Goal: Task Accomplishment & Management: Use online tool/utility

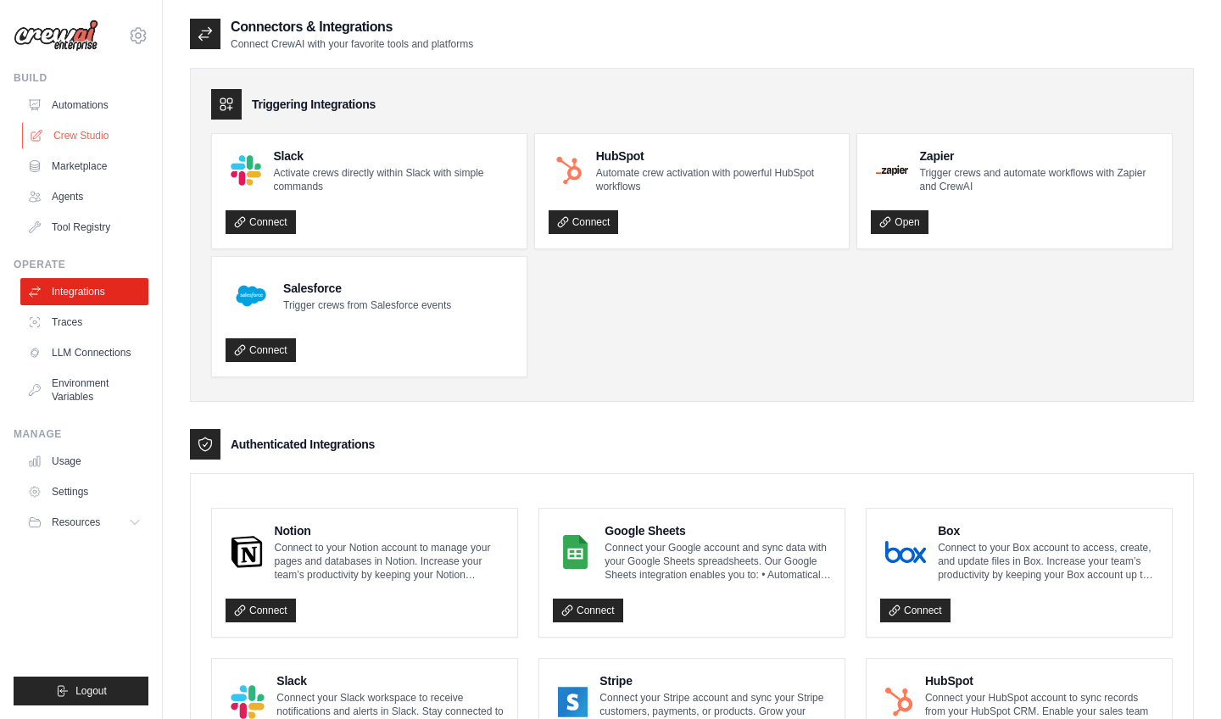
click at [89, 142] on link "Crew Studio" at bounding box center [86, 135] width 128 height 27
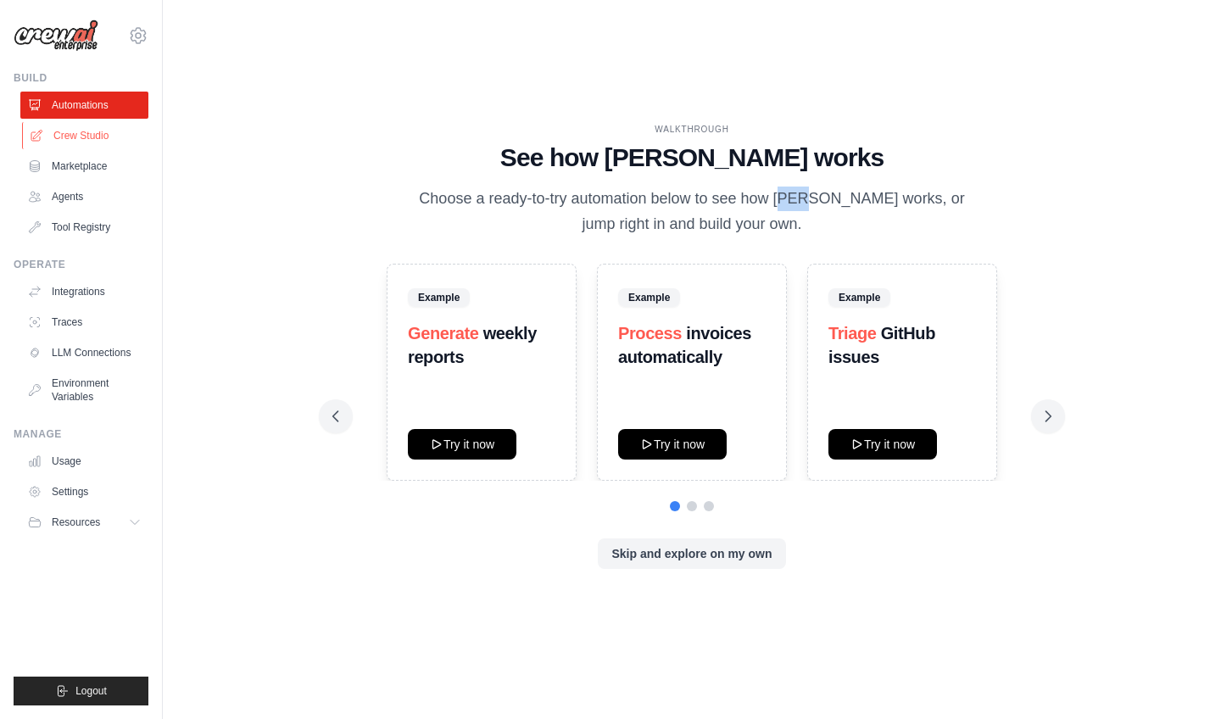
click at [123, 143] on link "Crew Studio" at bounding box center [86, 135] width 128 height 27
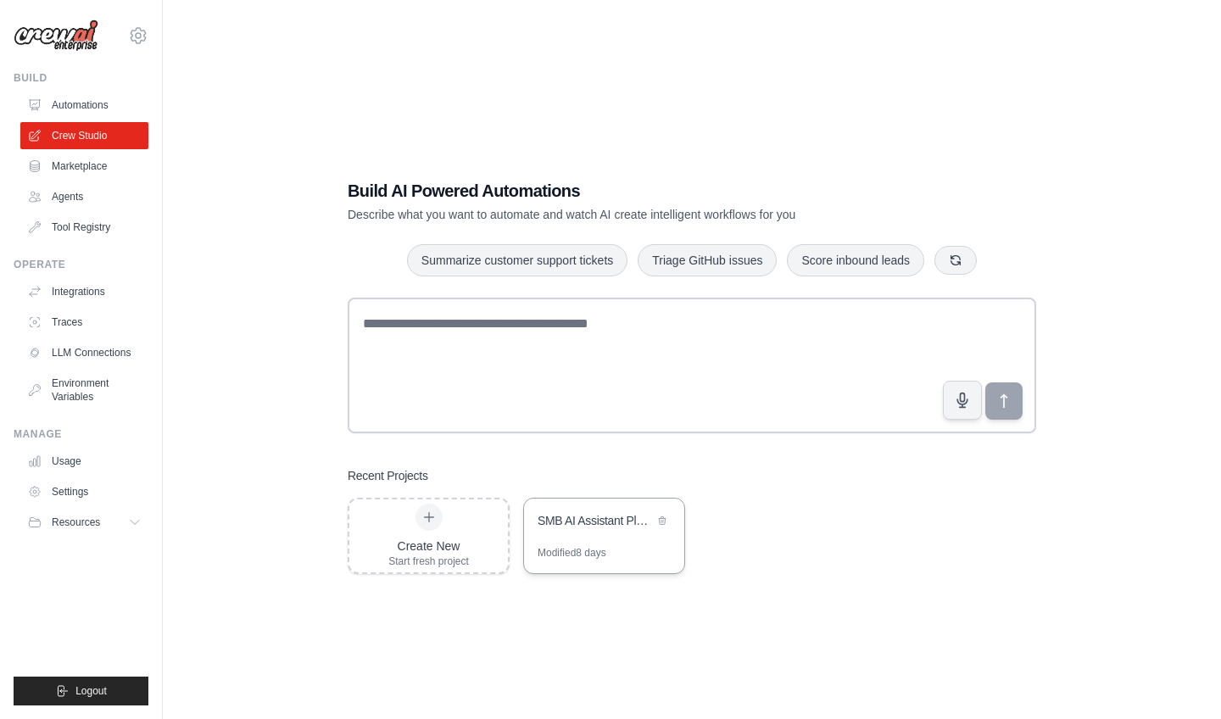
click at [598, 547] on div "Modified 8 days" at bounding box center [572, 553] width 69 height 14
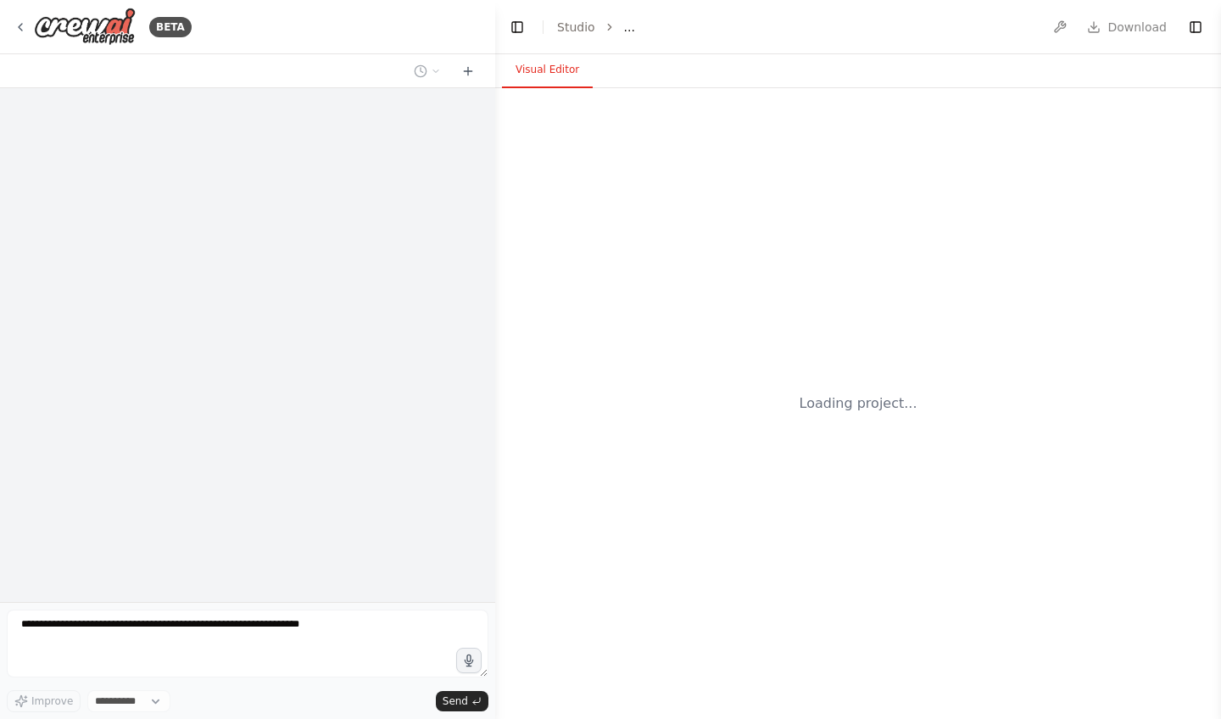
select select "****"
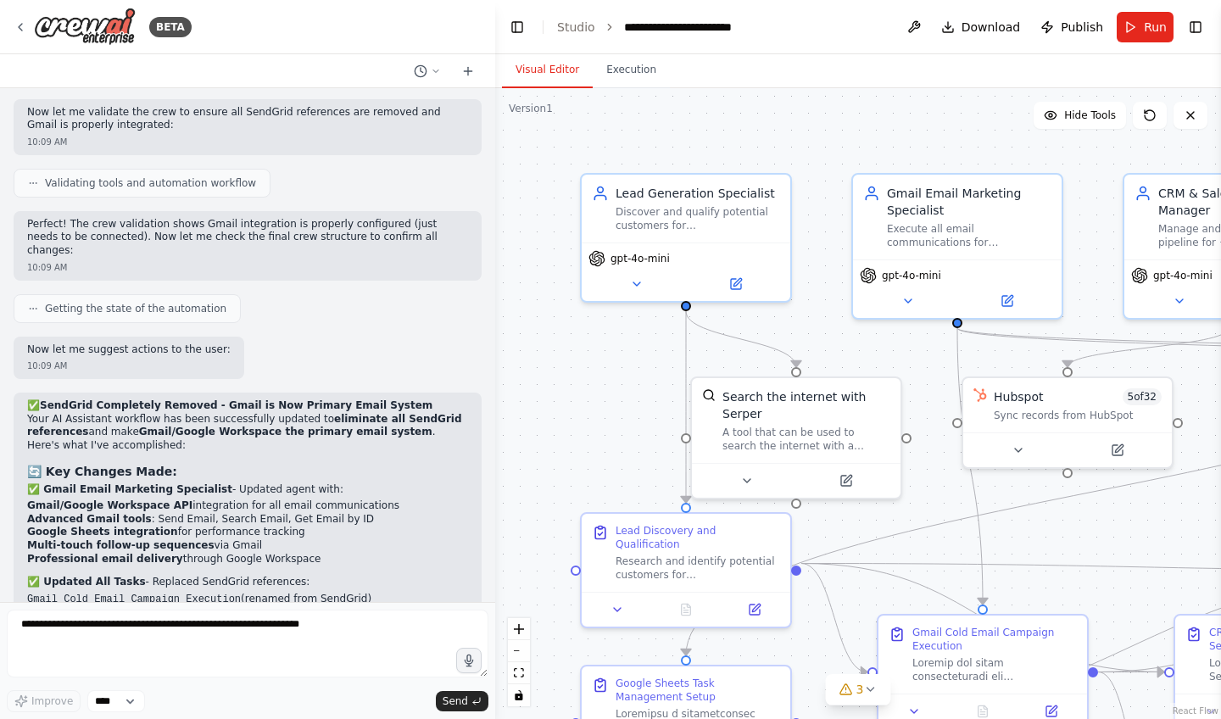
scroll to position [14933, 0]
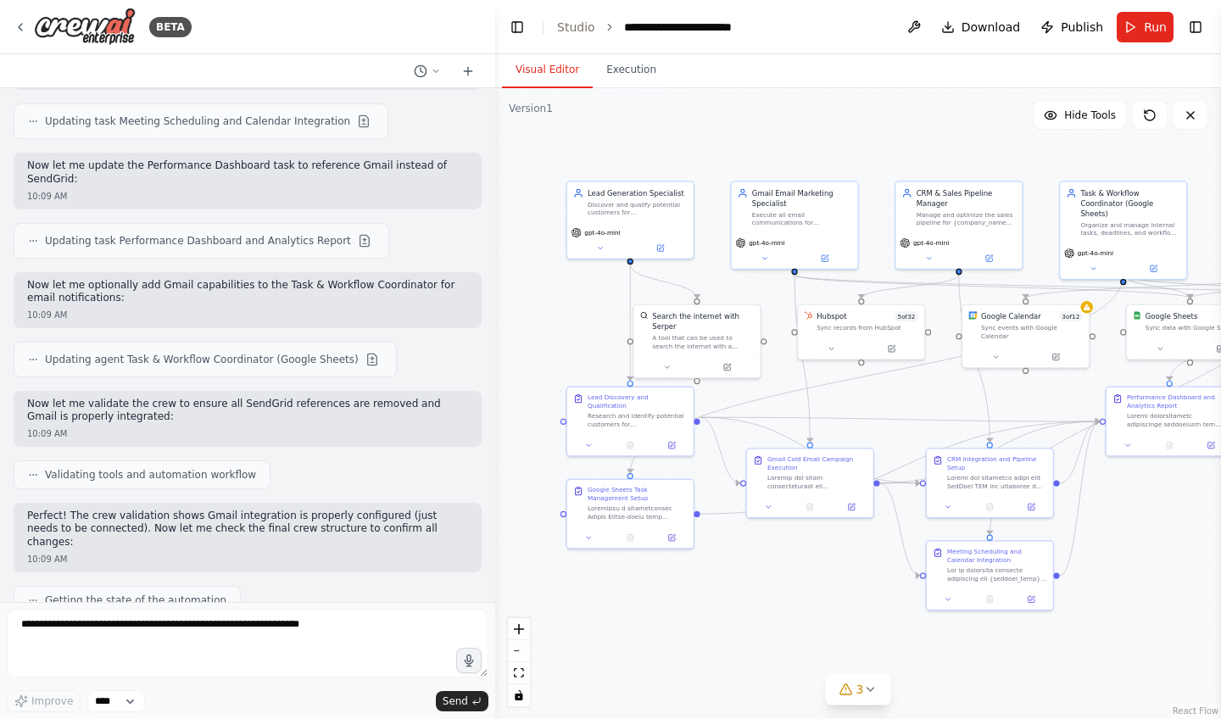
drag, startPoint x: 578, startPoint y: 301, endPoint x: 463, endPoint y: 301, distance: 115.3
click at [463, 301] on div "BETA I want to create an AI assistant platform for small and medium-sized busin…" at bounding box center [610, 359] width 1221 height 719
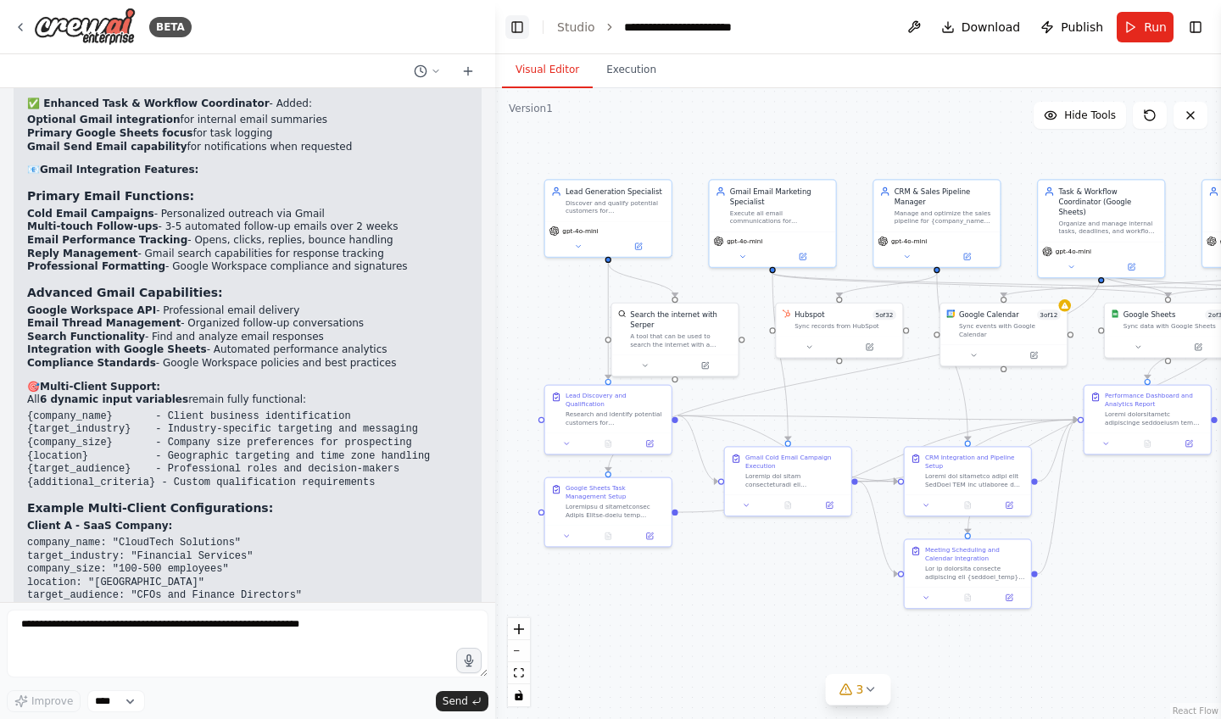
click at [514, 22] on button "Toggle Left Sidebar" at bounding box center [517, 27] width 24 height 24
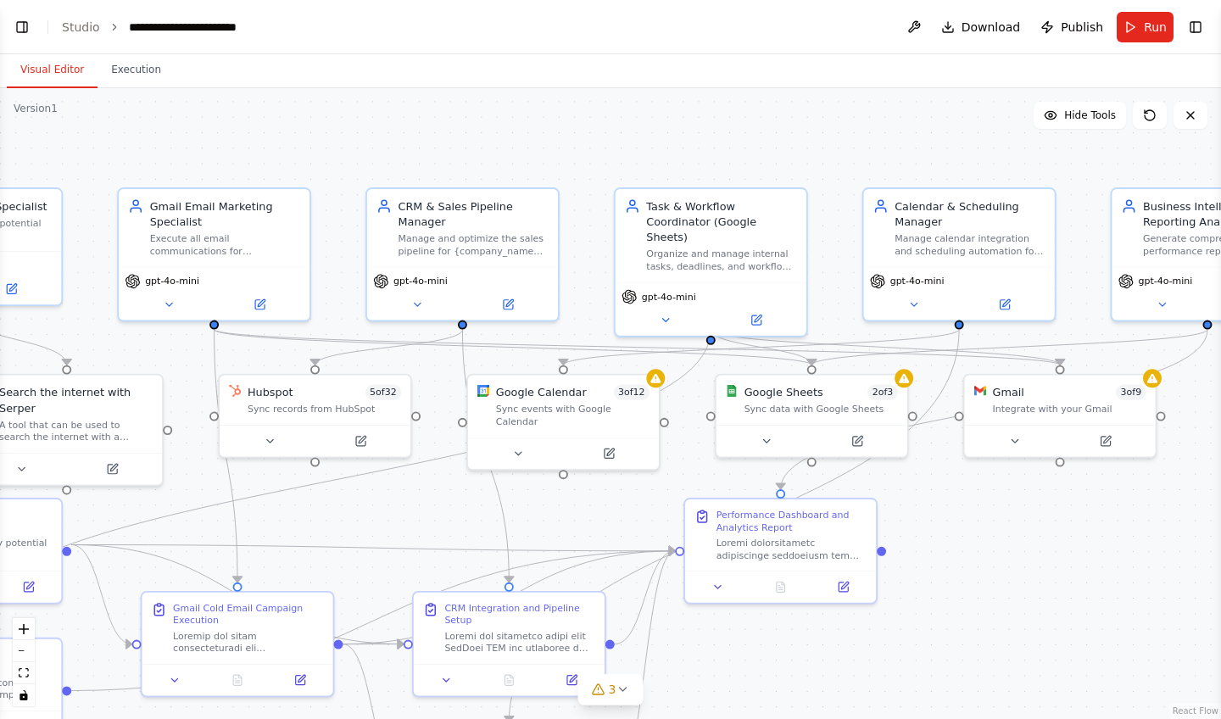
drag, startPoint x: 432, startPoint y: 397, endPoint x: 602, endPoint y: 497, distance: 196.9
click at [602, 497] on div ".deletable-edge-delete-btn { width: 20px; height: 20px; border: 0px solid #ffff…" at bounding box center [610, 403] width 1221 height 631
